Goal: Go to known website: Go to known website

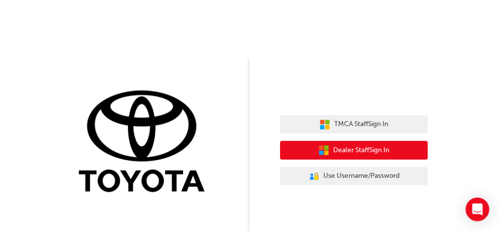
click at [341, 154] on span "Dealer Staff Sign In" at bounding box center [361, 150] width 56 height 11
click at [340, 152] on span "Dealer Staff Sign In" at bounding box center [361, 150] width 56 height 11
